Goal: Task Accomplishment & Management: Complete application form

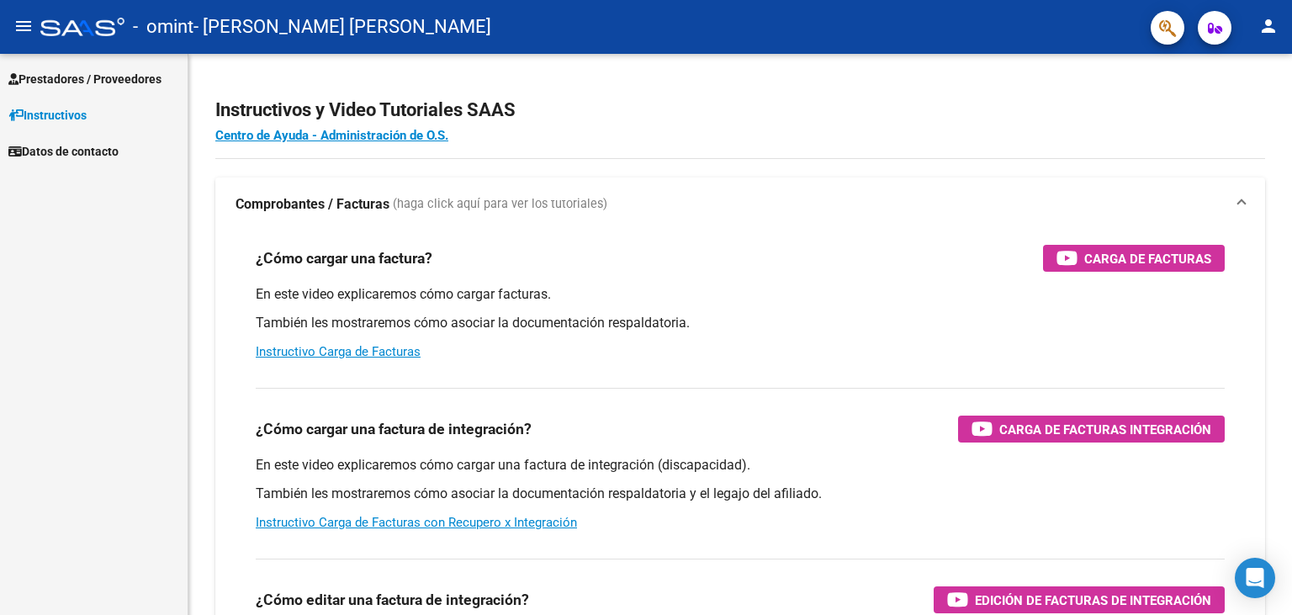
click at [123, 71] on span "Prestadores / Proveedores" at bounding box center [84, 79] width 153 height 19
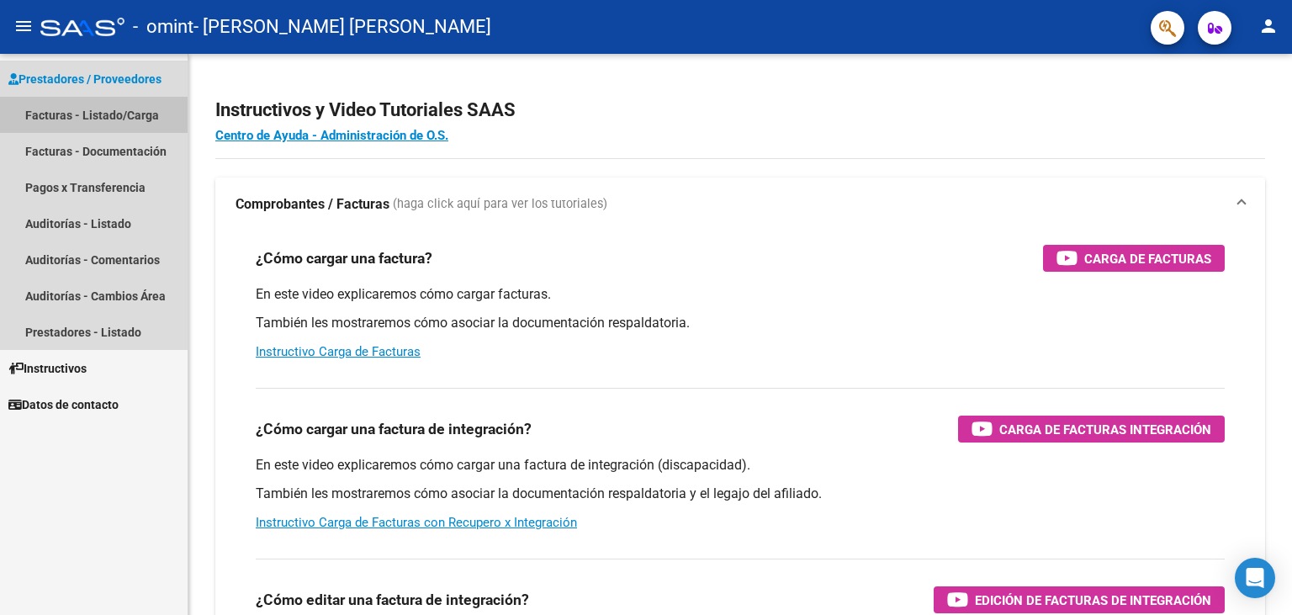
click at [126, 114] on link "Facturas - Listado/Carga" at bounding box center [94, 115] width 188 height 36
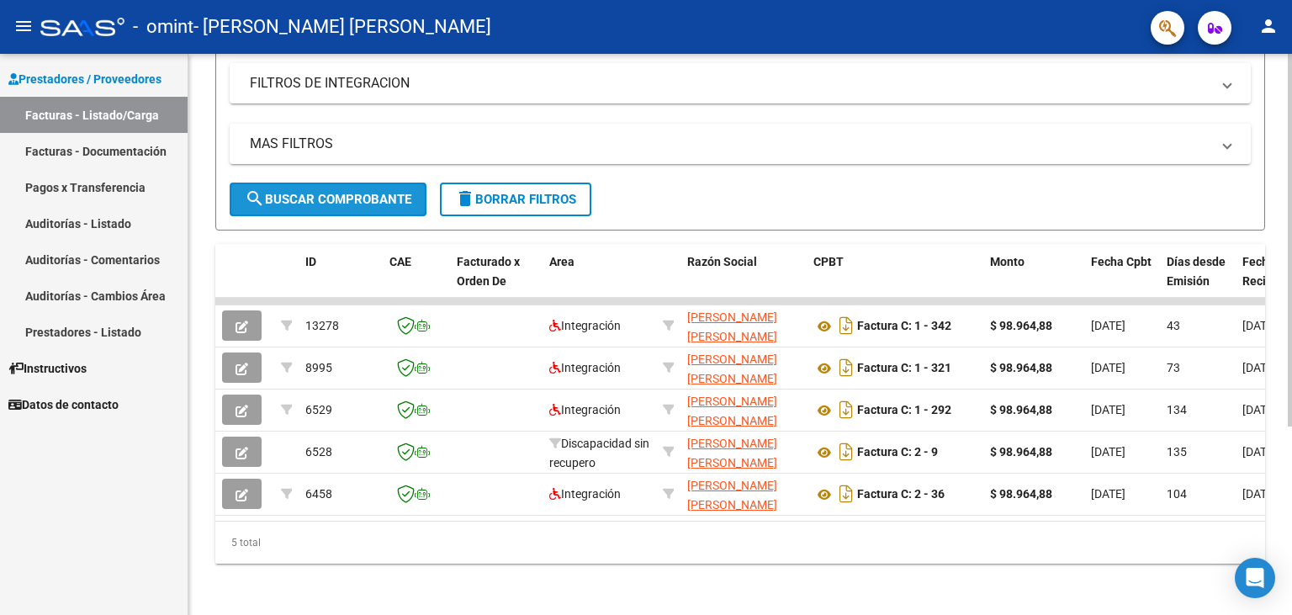
click at [323, 195] on span "search Buscar Comprobante" at bounding box center [328, 199] width 167 height 15
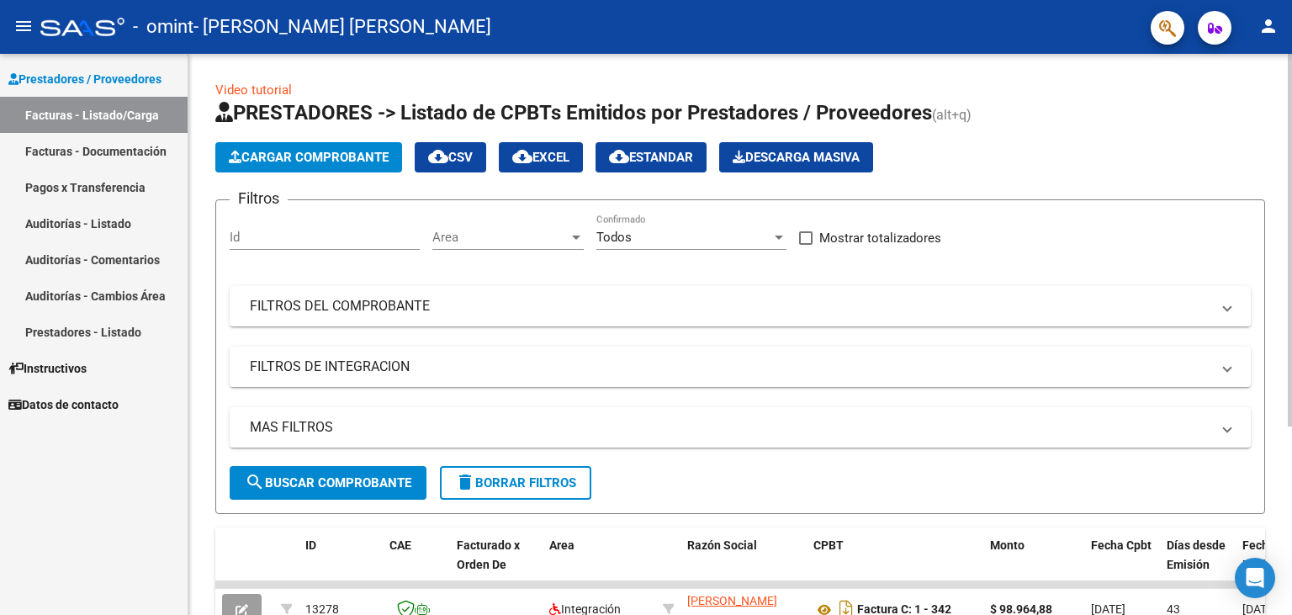
click at [285, 150] on span "Cargar Comprobante" at bounding box center [309, 157] width 160 height 15
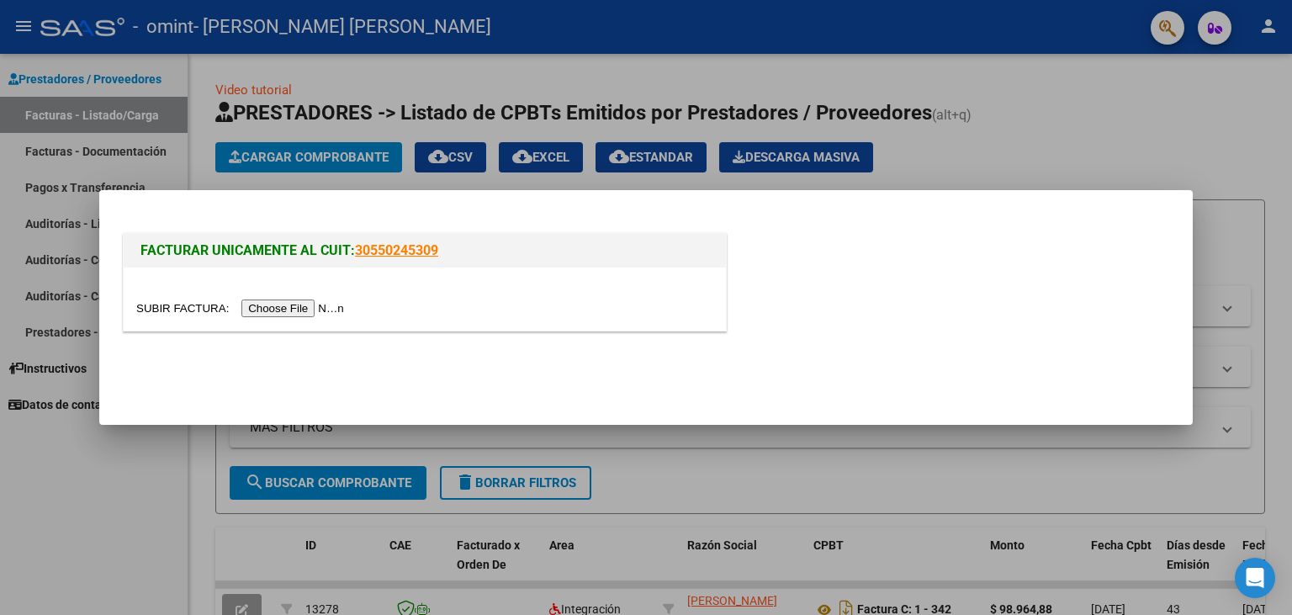
click at [165, 309] on input "file" at bounding box center [242, 308] width 213 height 18
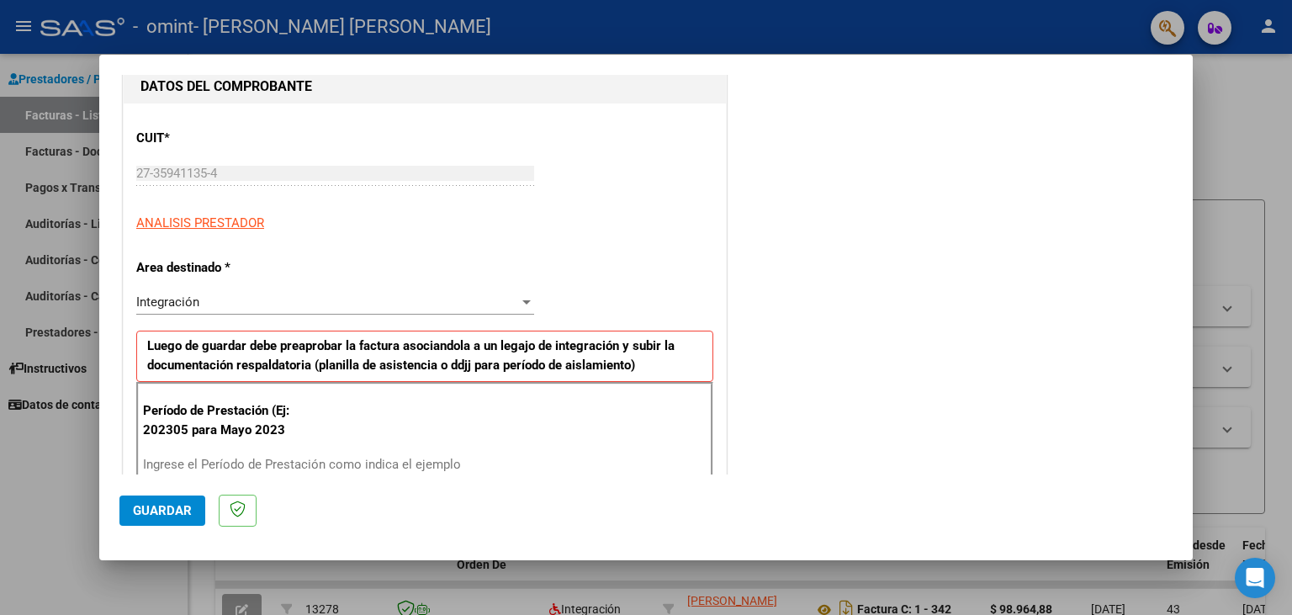
scroll to position [185, 0]
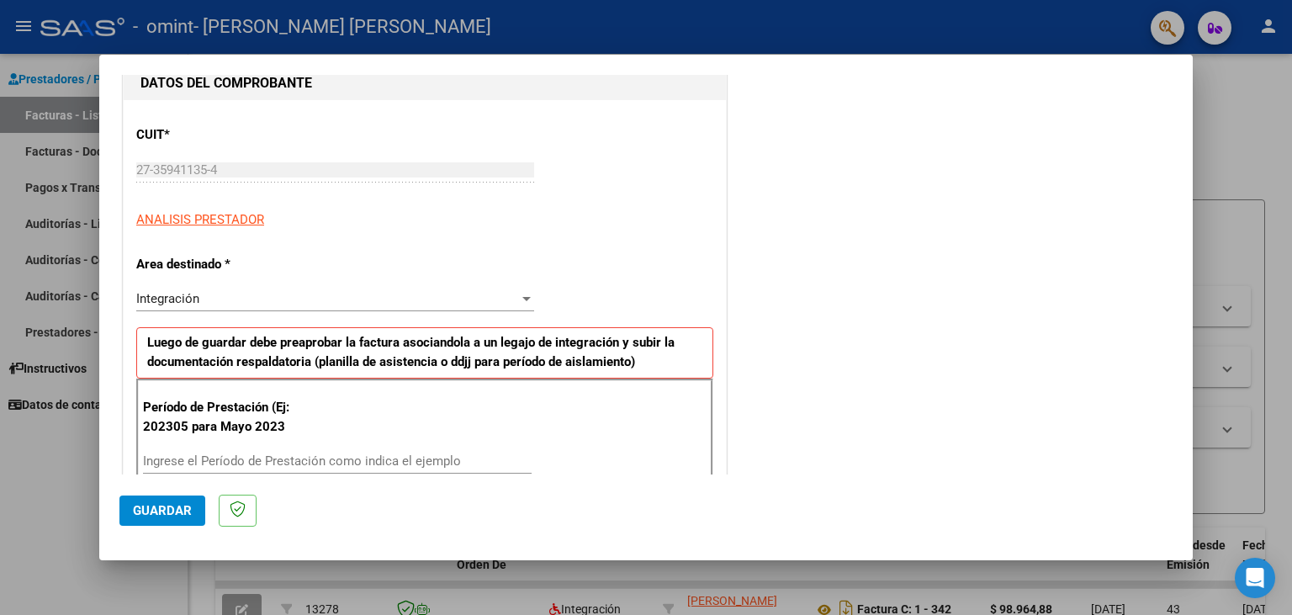
click at [274, 473] on div "Ingrese el Período de Prestación como indica el ejemplo" at bounding box center [337, 468] width 389 height 41
click at [276, 463] on input "Ingrese el Período de Prestación como indica el ejemplo" at bounding box center [337, 460] width 389 height 15
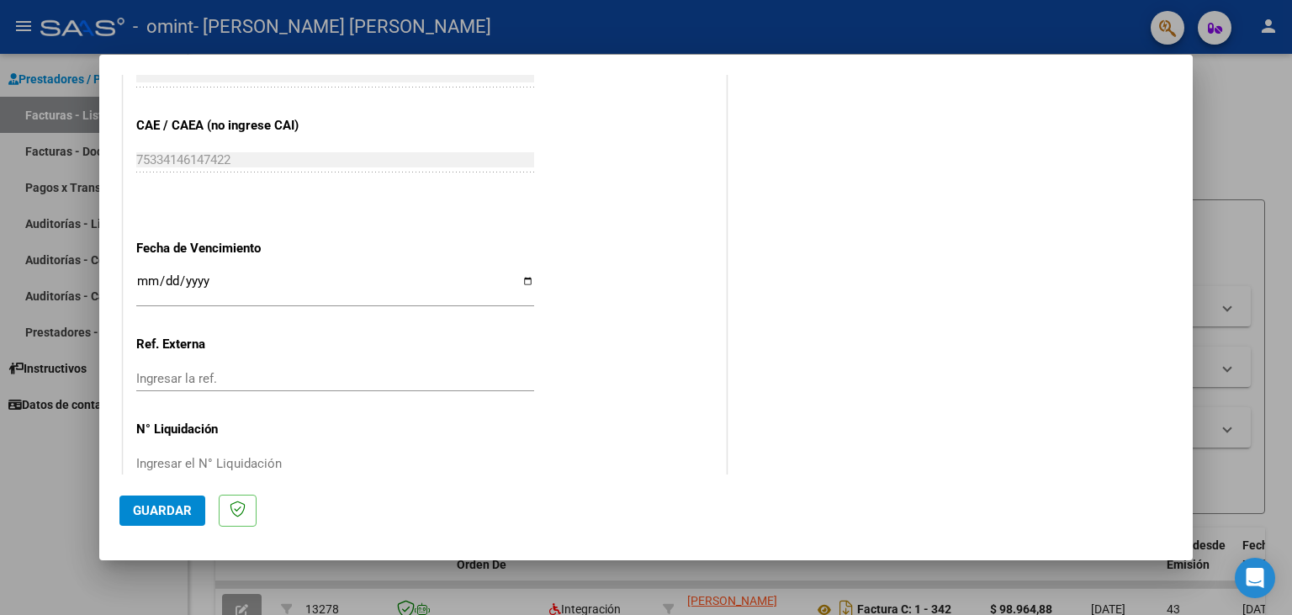
scroll to position [1026, 0]
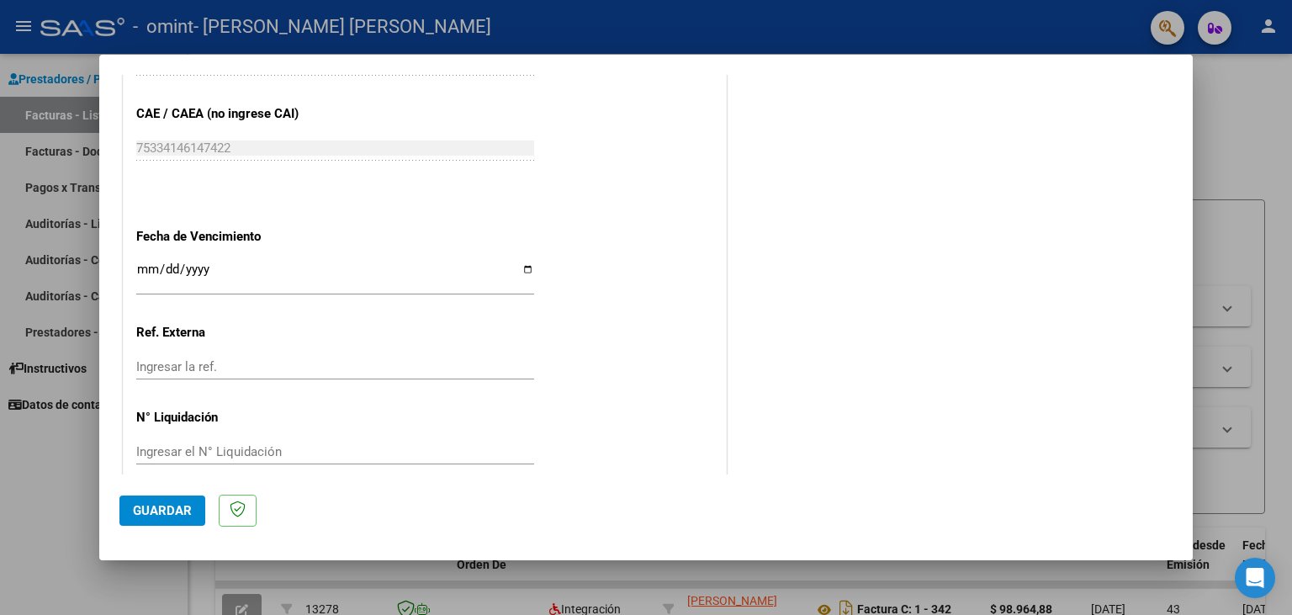
type input "202507"
click at [159, 515] on span "Guardar" at bounding box center [162, 510] width 59 height 15
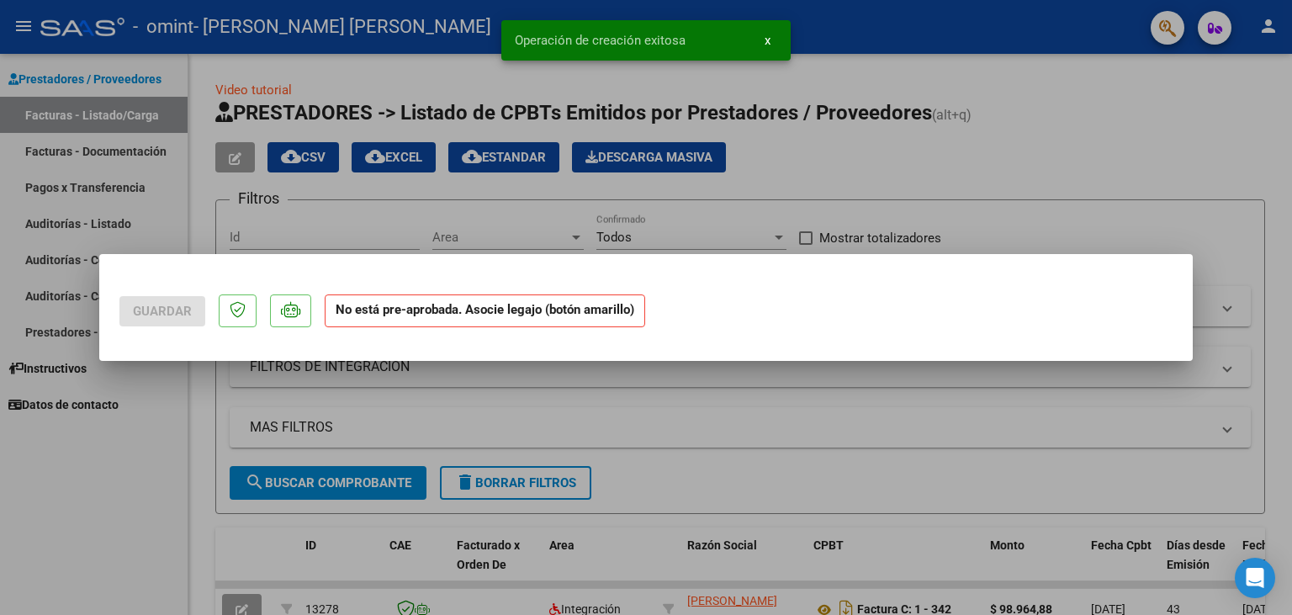
scroll to position [0, 0]
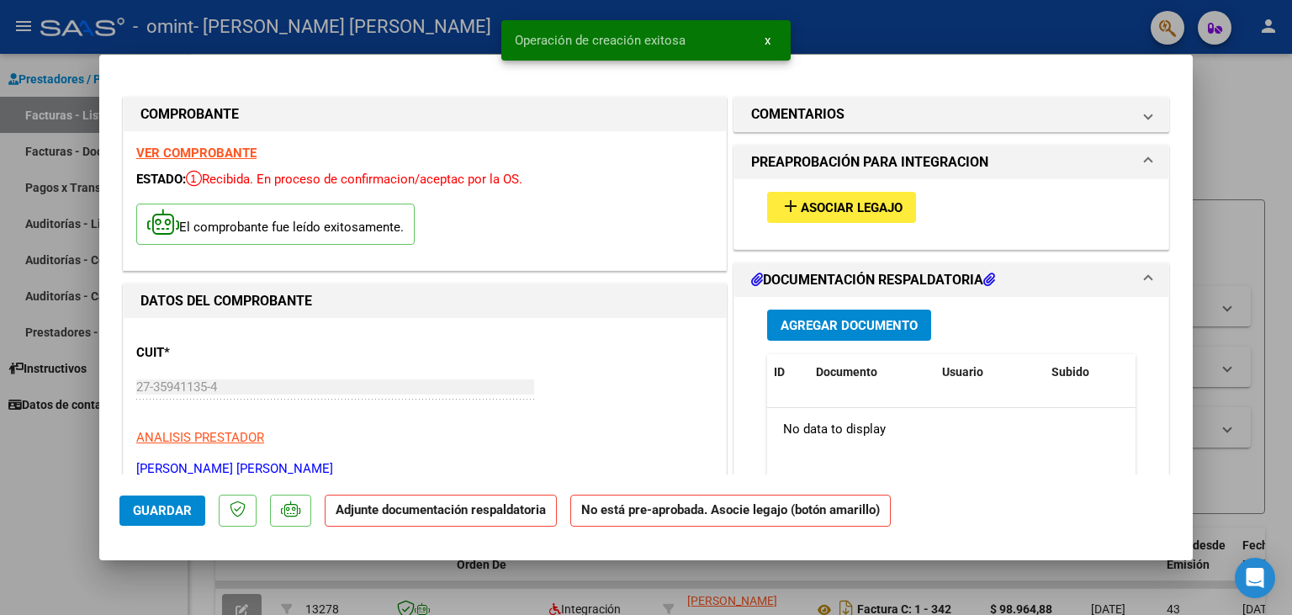
click at [864, 215] on span "Asociar Legajo" at bounding box center [852, 207] width 102 height 15
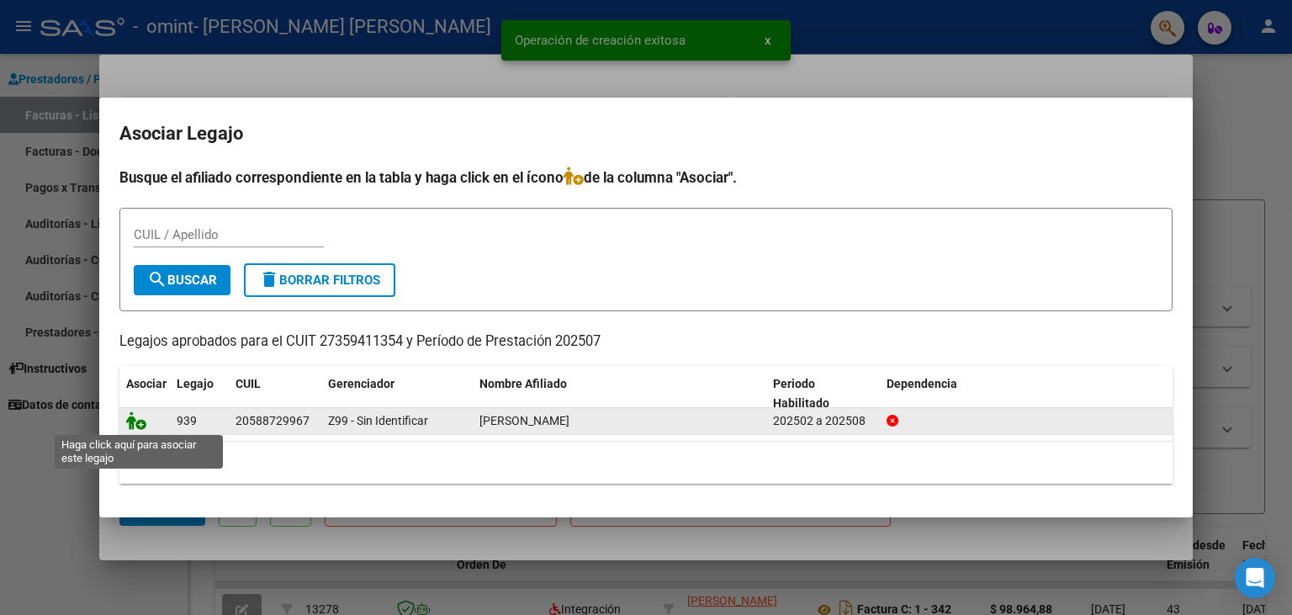
click at [133, 419] on icon at bounding box center [136, 420] width 20 height 19
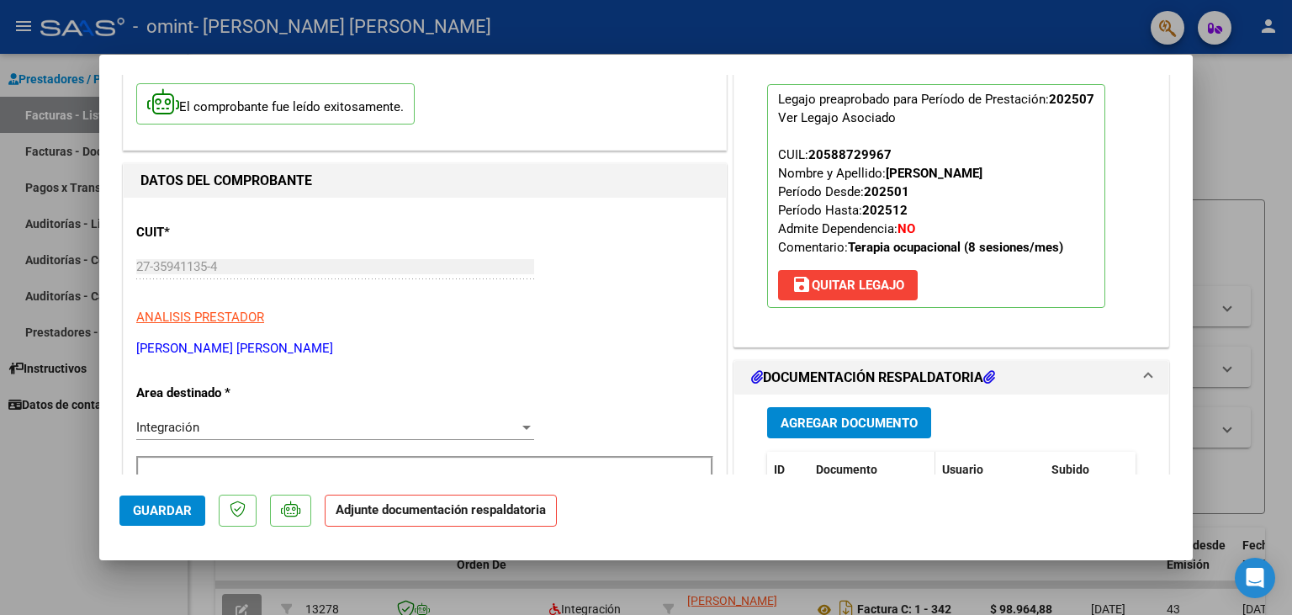
scroll to position [185, 0]
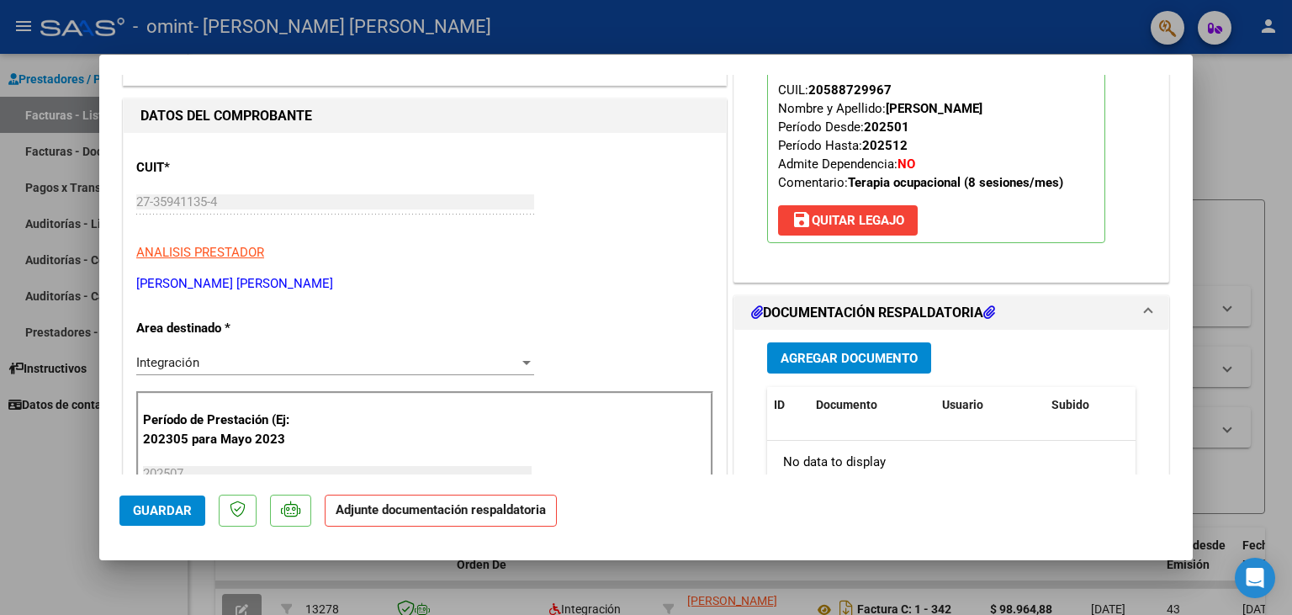
click at [864, 355] on span "Agregar Documento" at bounding box center [848, 358] width 137 height 15
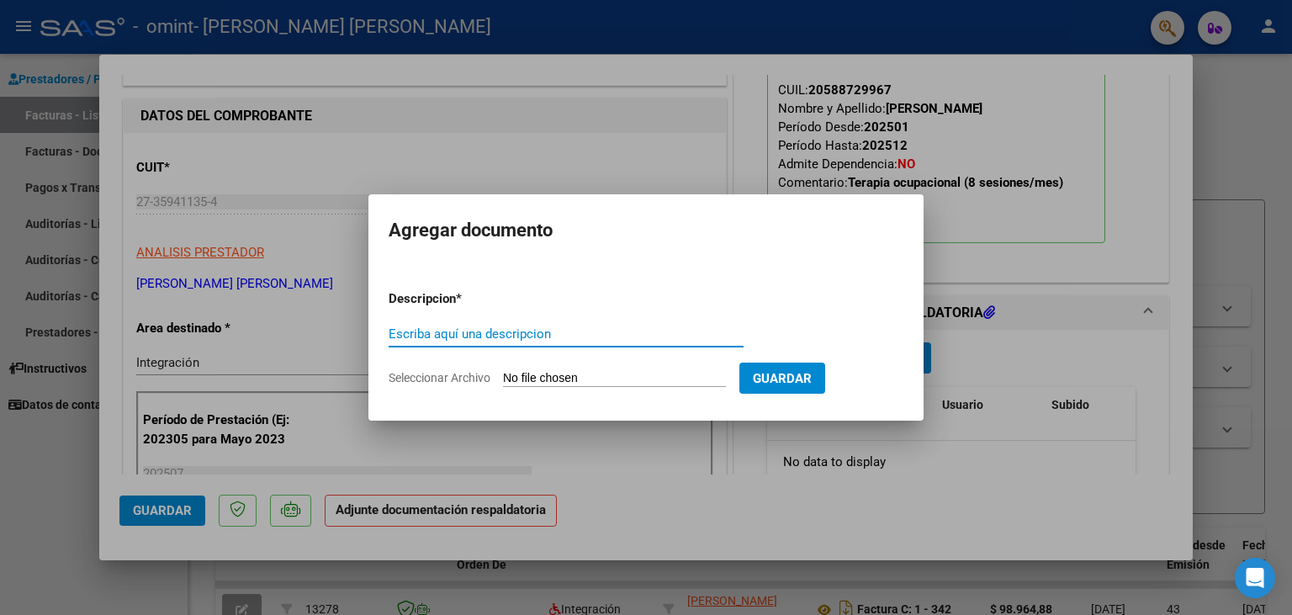
click at [553, 371] on input "Seleccionar Archivo" at bounding box center [614, 379] width 223 height 16
type input "C:\fakepath\F._Benjamin_Gimenez_Jullio_T.O.pdf"
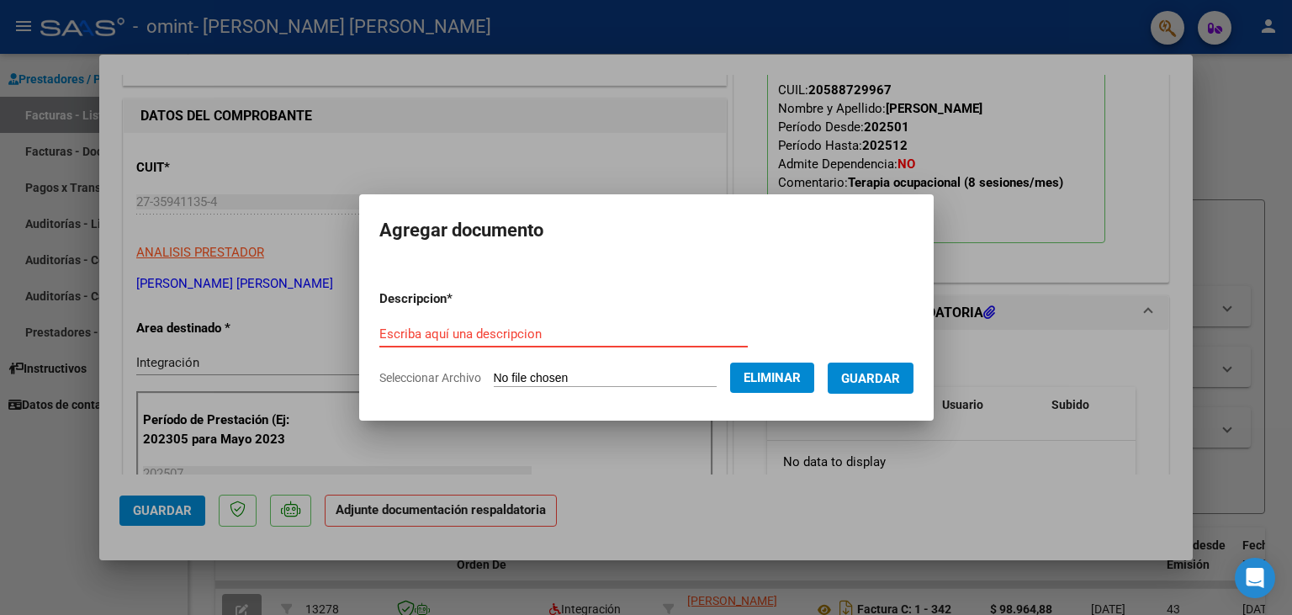
paste input "Planilla de Asistencias TO julio"
type input "Planilla de Asistencias TO julio"
click at [892, 383] on span "Guardar" at bounding box center [870, 378] width 59 height 15
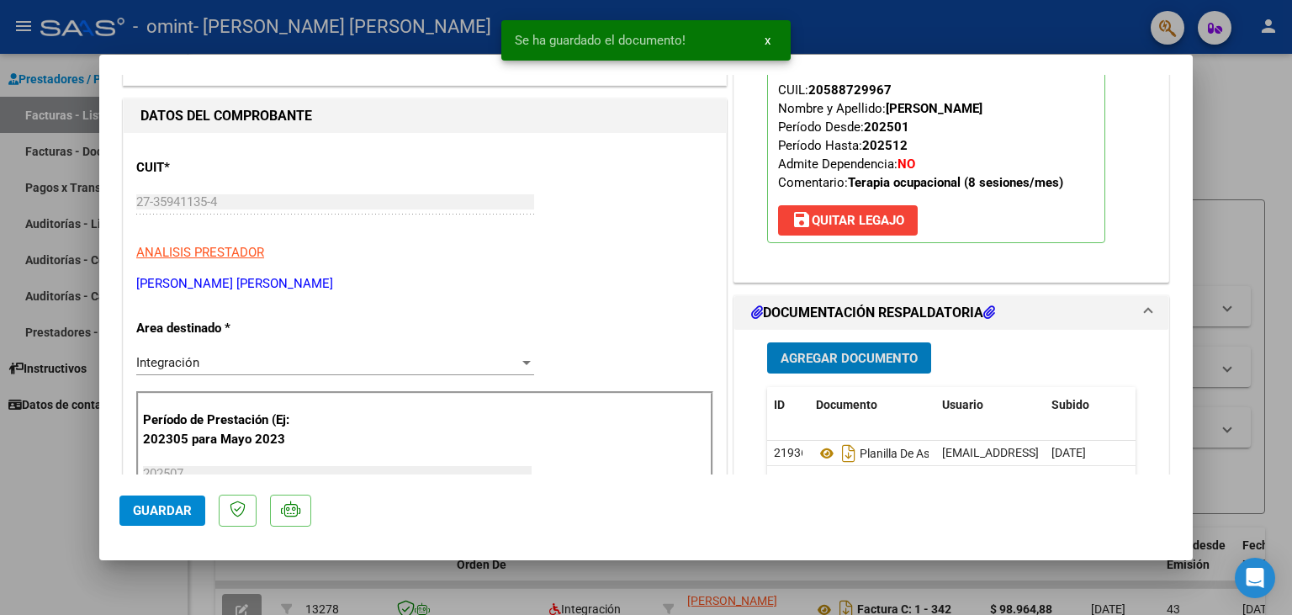
click at [149, 507] on span "Guardar" at bounding box center [162, 510] width 59 height 15
type input "$ 0,00"
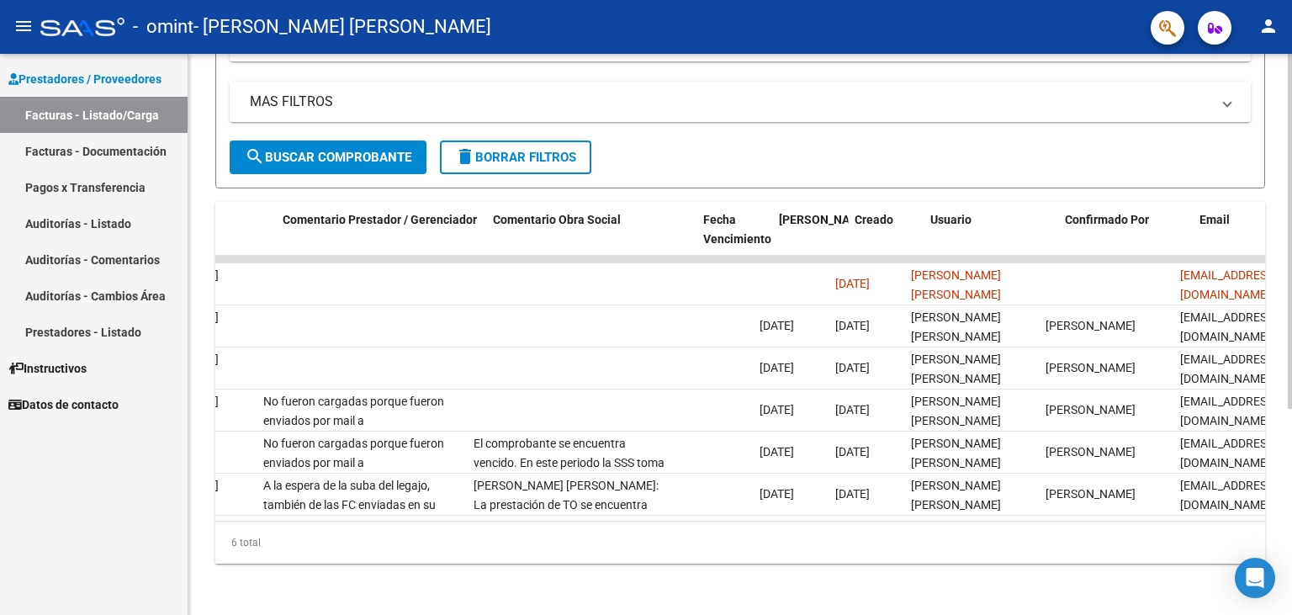
scroll to position [0, 2319]
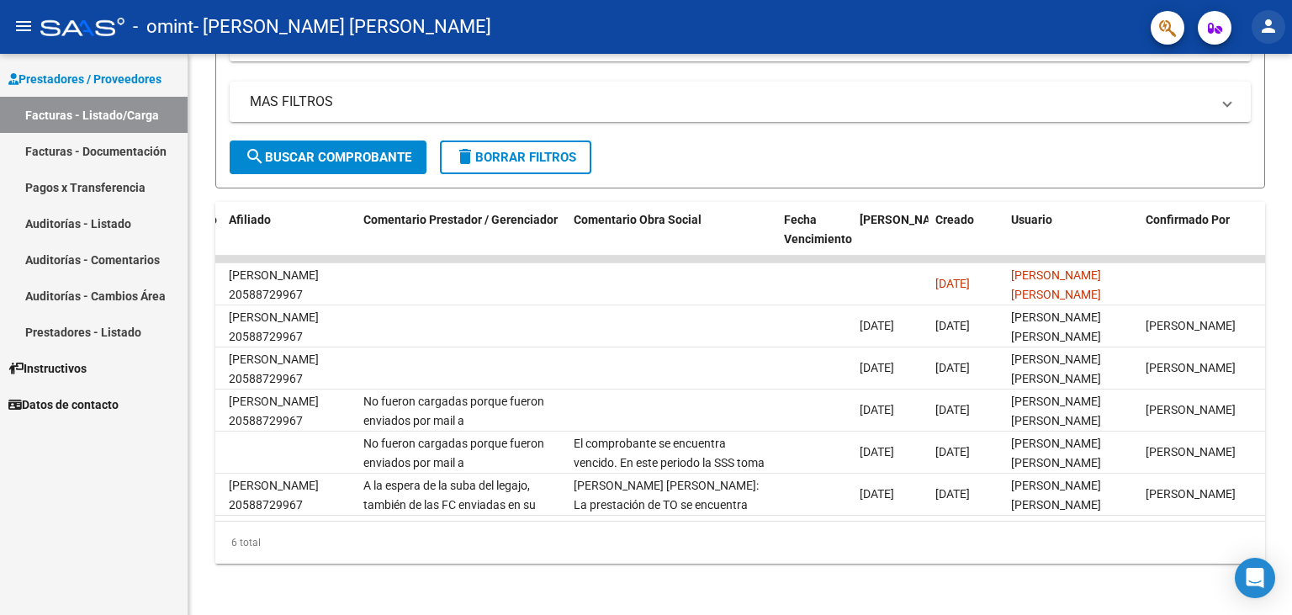
click at [1272, 11] on button "person" at bounding box center [1268, 27] width 34 height 34
click at [1219, 105] on button "exit_to_app Salir" at bounding box center [1233, 111] width 103 height 40
